Goal: Navigation & Orientation: Understand site structure

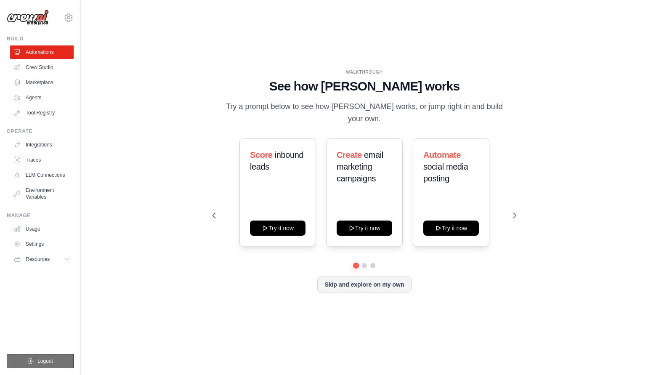
click at [45, 359] on span "Logout" at bounding box center [45, 361] width 16 height 7
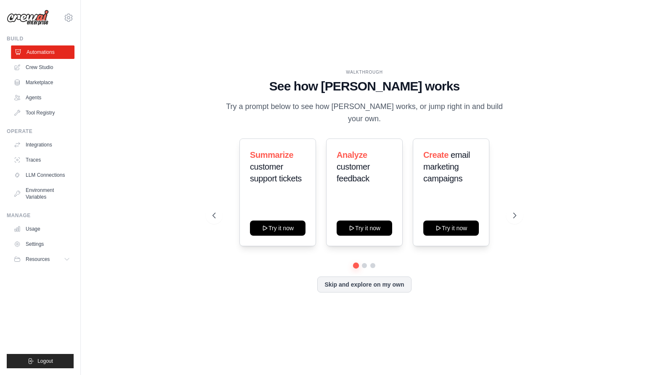
click at [32, 50] on link "Automations" at bounding box center [43, 51] width 64 height 13
click at [43, 146] on link "Integrations" at bounding box center [43, 144] width 64 height 13
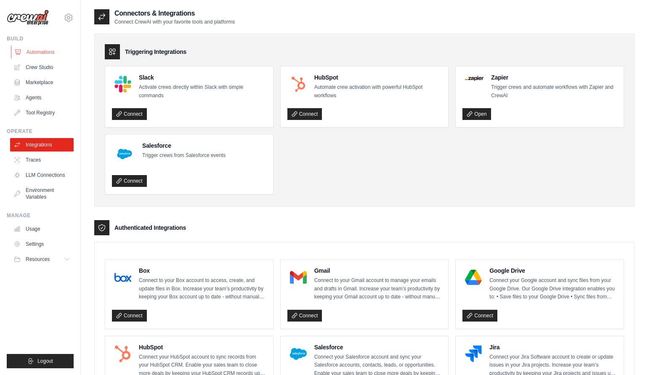
click at [38, 51] on link "Automations" at bounding box center [43, 51] width 64 height 13
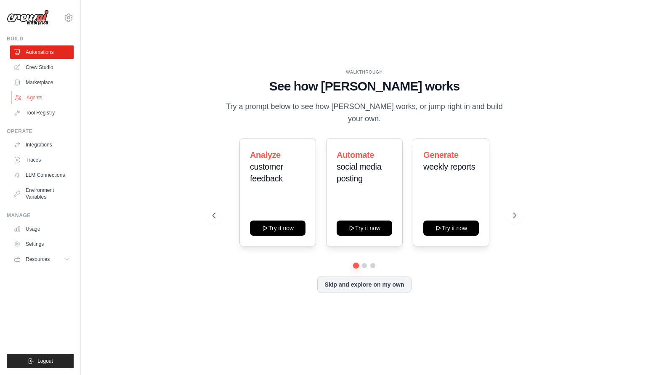
click at [25, 94] on link "Agents" at bounding box center [43, 97] width 64 height 13
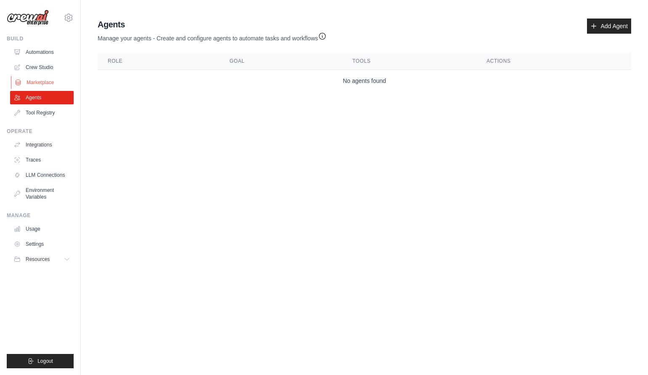
click at [29, 87] on link "Marketplace" at bounding box center [43, 82] width 64 height 13
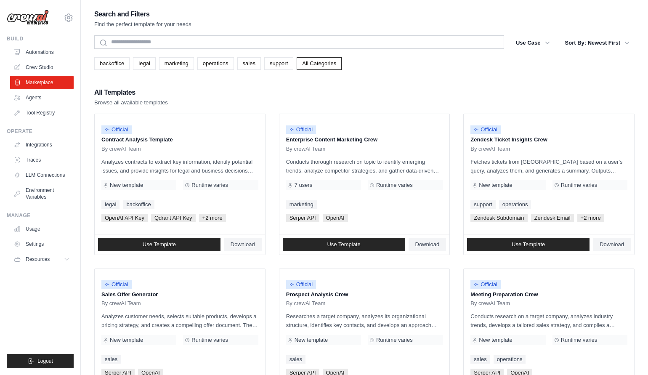
scroll to position [367, 0]
